Goal: Find specific page/section: Find specific page/section

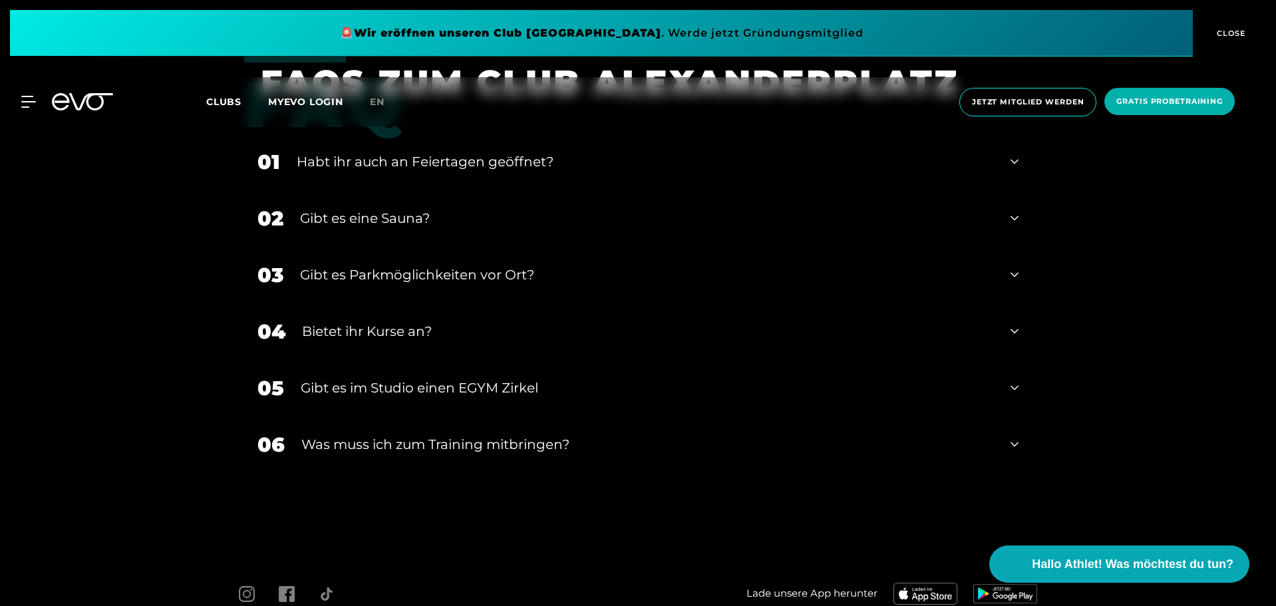
scroll to position [4997, 0]
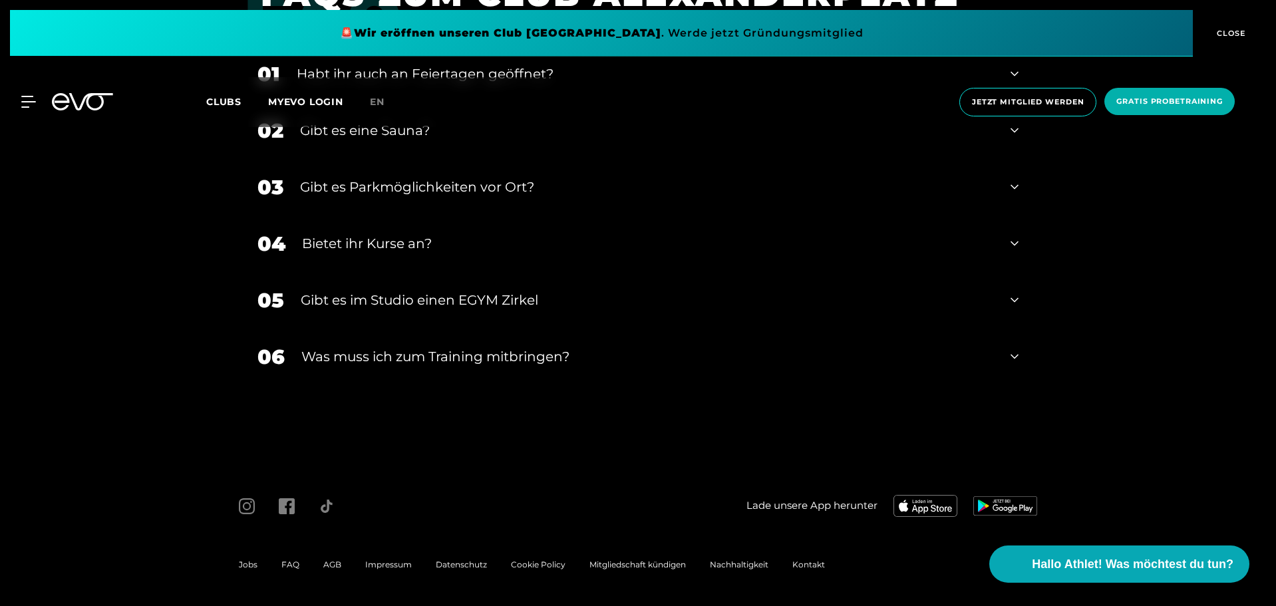
click at [397, 561] on span "Impressum" at bounding box center [388, 565] width 47 height 10
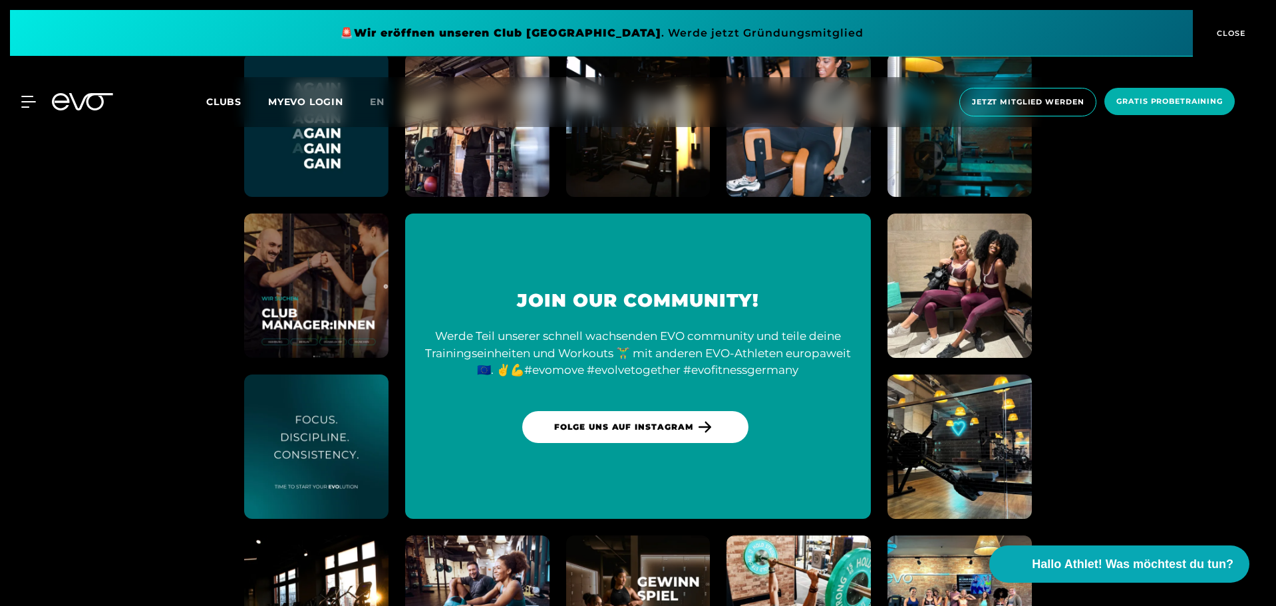
scroll to position [6245, 0]
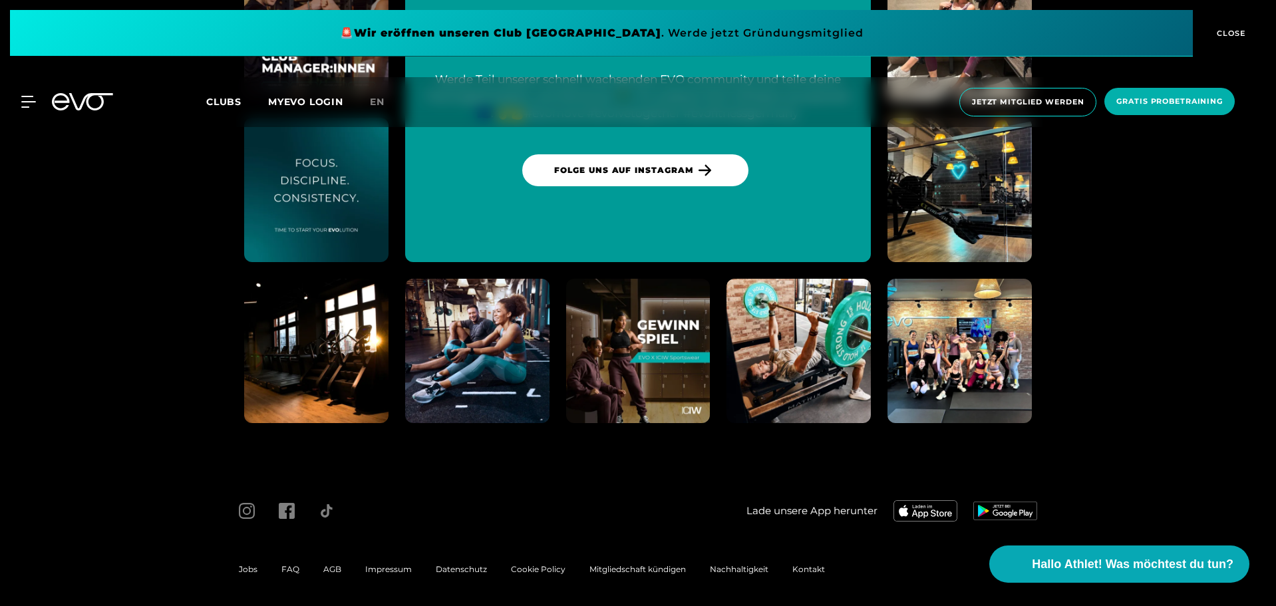
click at [383, 564] on span "Impressum" at bounding box center [388, 569] width 47 height 10
